Goal: Task Accomplishment & Management: Manage account settings

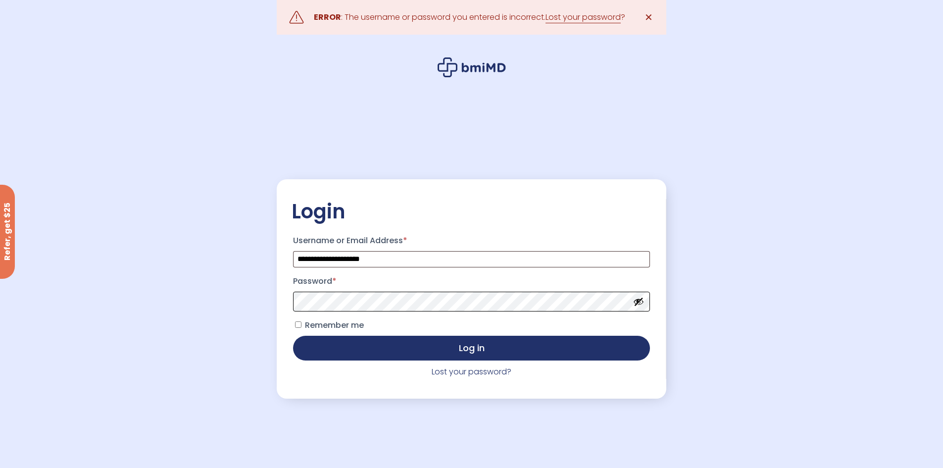
click at [293, 336] on button "Log in" at bounding box center [471, 348] width 356 height 25
